Goal: Information Seeking & Learning: Learn about a topic

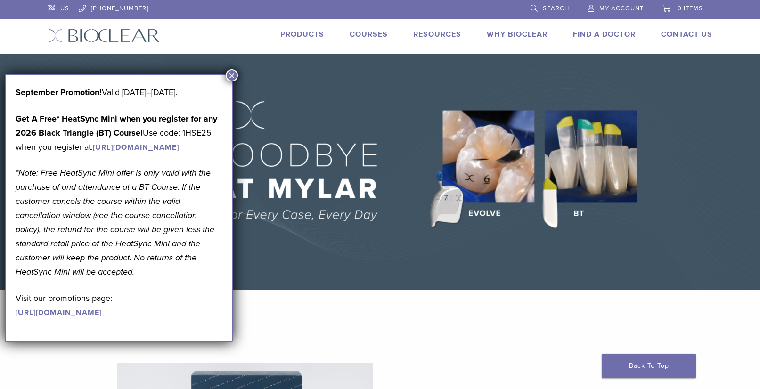
click at [231, 75] on button "×" at bounding box center [232, 75] width 12 height 12
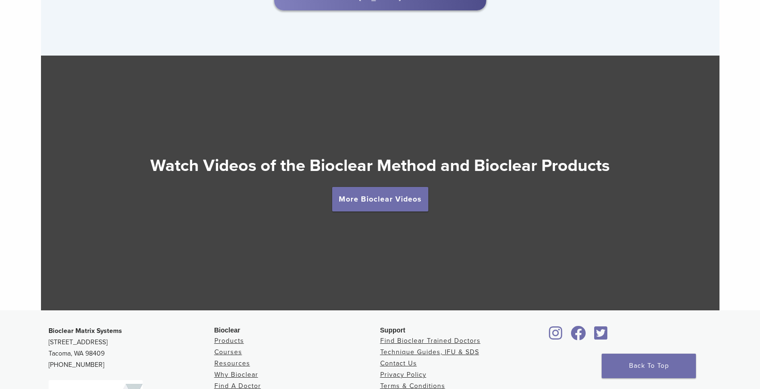
scroll to position [1665, 0]
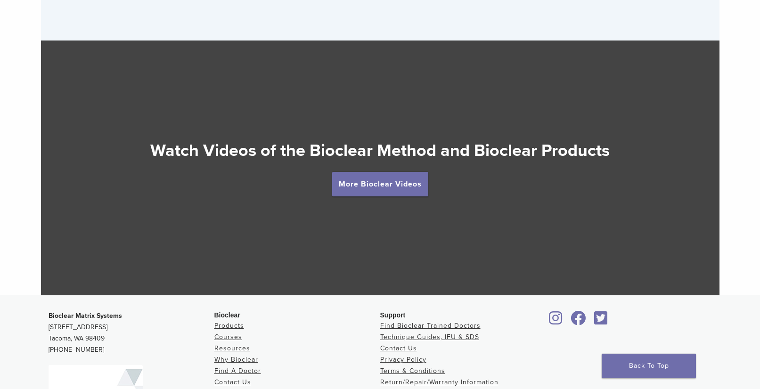
click at [412, 165] on div "Watch Videos of the Bioclear Method and Bioclear Products" at bounding box center [380, 155] width 678 height 32
click at [411, 182] on link "More Bioclear Videos" at bounding box center [380, 184] width 96 height 24
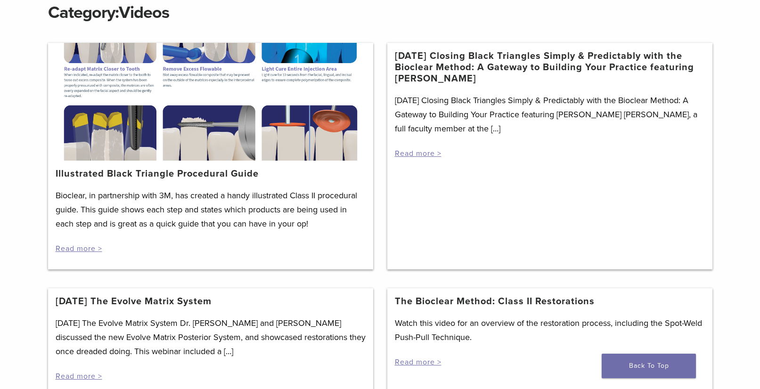
scroll to position [34, 0]
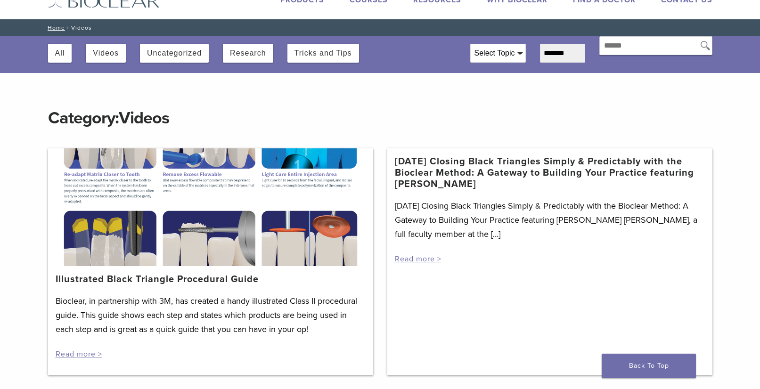
click at [180, 199] on div at bounding box center [210, 207] width 325 height 118
click at [211, 278] on link "Illustrated Black Triangle Procedural Guide" at bounding box center [157, 279] width 203 height 11
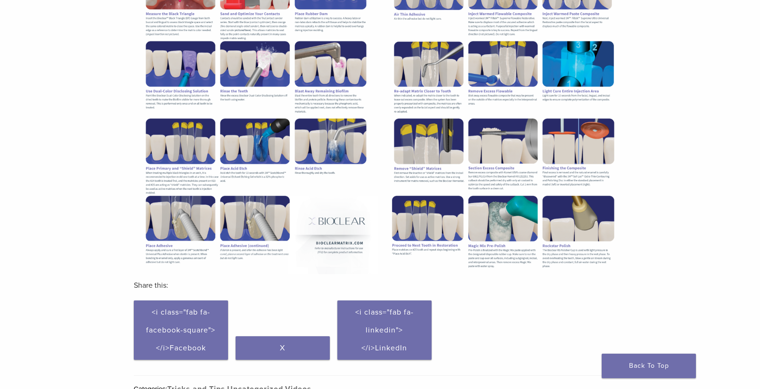
scroll to position [307, 0]
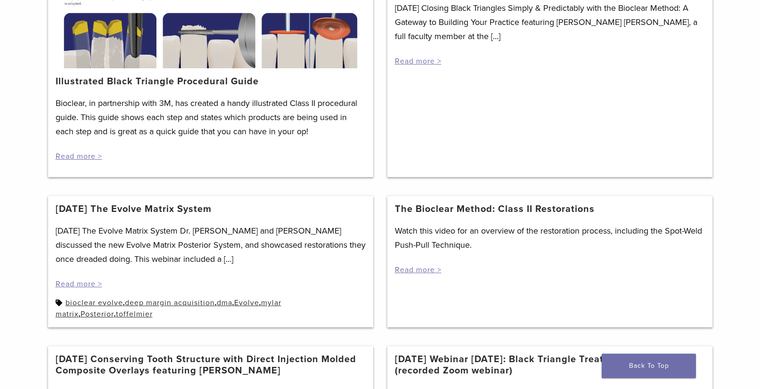
scroll to position [342, 0]
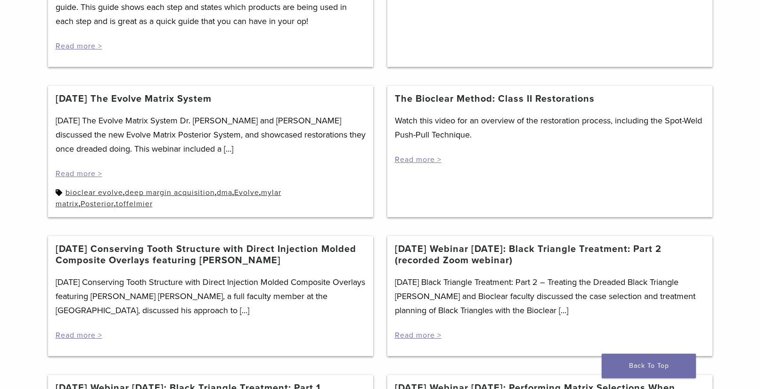
click at [437, 101] on link "The Bioclear Method: Class II Restorations" at bounding box center [495, 98] width 200 height 11
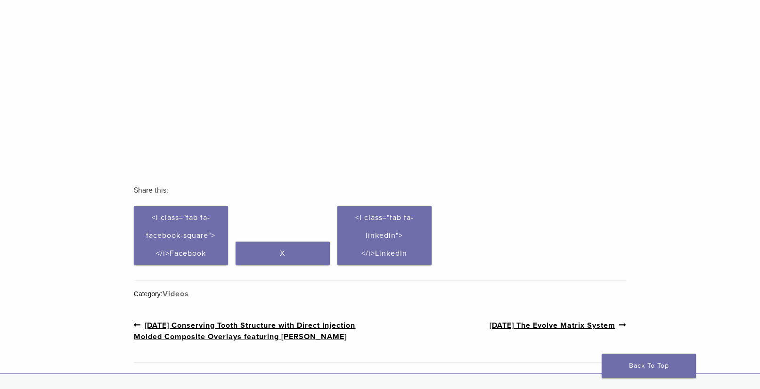
scroll to position [429, 0]
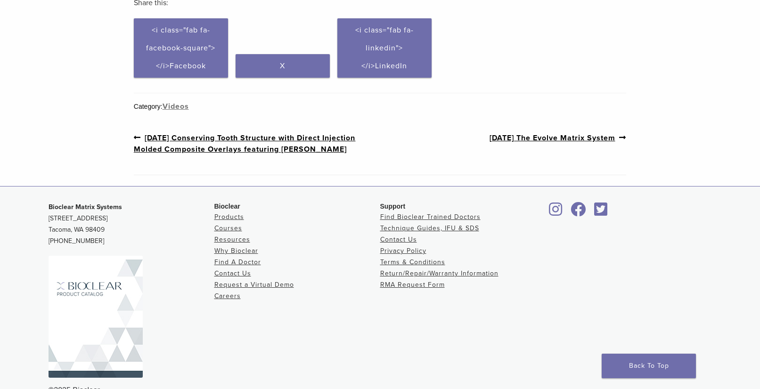
click at [79, 315] on img at bounding box center [96, 317] width 94 height 122
